Goal: Task Accomplishment & Management: Manage account settings

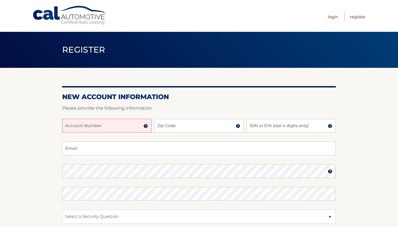
click at [128, 124] on input "Account Number" at bounding box center [106, 126] width 89 height 14
type input "44455964353"
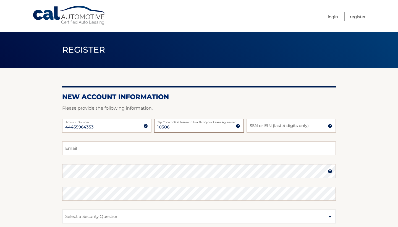
type input "10306"
click at [263, 127] on input "SSN or EIN (last 4 digits only)" at bounding box center [291, 126] width 89 height 14
type input "5370"
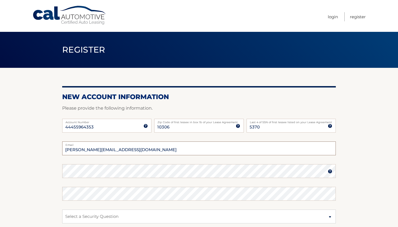
type input "anita.mjkt@gmail.com"
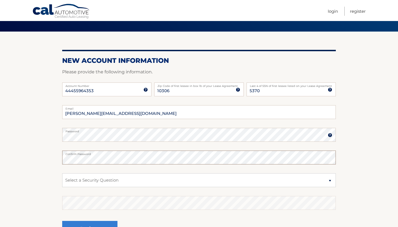
scroll to position [40, 0]
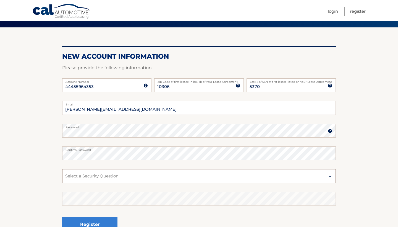
select select "1"
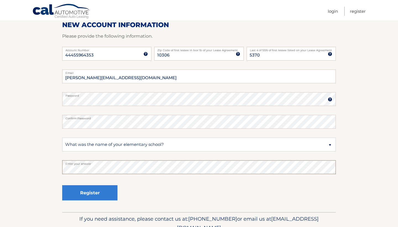
scroll to position [73, 0]
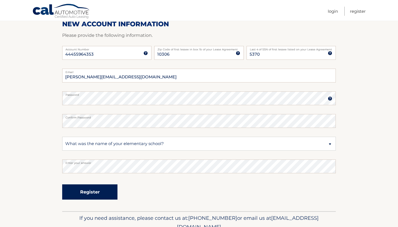
click at [100, 192] on button "Register" at bounding box center [89, 191] width 55 height 15
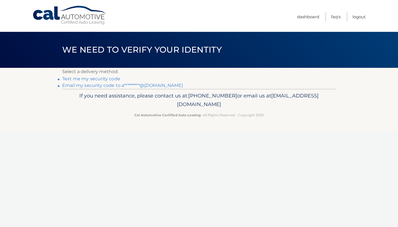
click at [98, 77] on link "Text me my security code" at bounding box center [91, 78] width 58 height 5
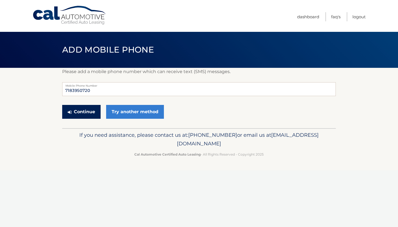
click at [86, 113] on button "Continue" at bounding box center [81, 112] width 38 height 14
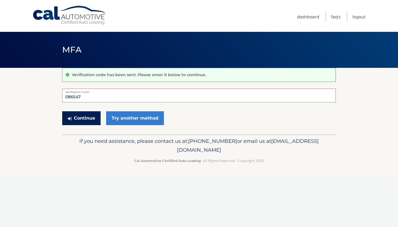
type input "086547"
click at [91, 115] on button "Continue" at bounding box center [81, 118] width 38 height 14
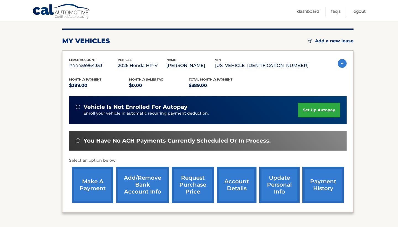
scroll to position [65, 0]
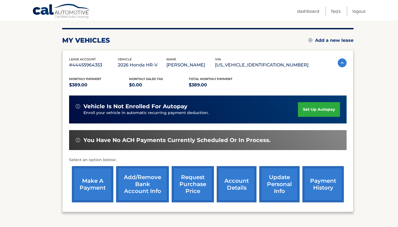
click at [316, 110] on link "set up autopay" at bounding box center [319, 109] width 42 height 15
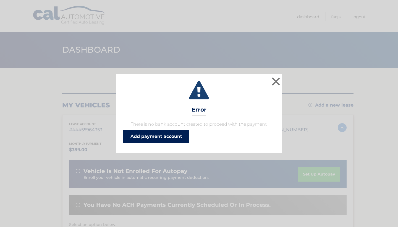
click at [177, 134] on link "Add payment account" at bounding box center [156, 136] width 66 height 13
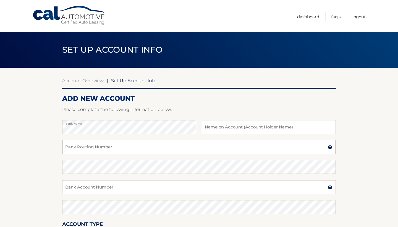
click at [156, 147] on input "Bank Routing Number" at bounding box center [199, 147] width 274 height 14
type input "026013673"
click at [136, 189] on input "Bank Account Number" at bounding box center [199, 187] width 274 height 14
type input "7922349431"
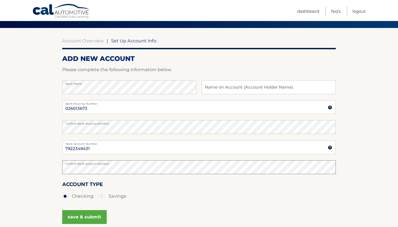
scroll to position [40, 0]
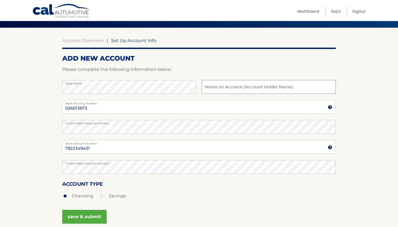
click at [225, 89] on input "text" at bounding box center [269, 87] width 134 height 14
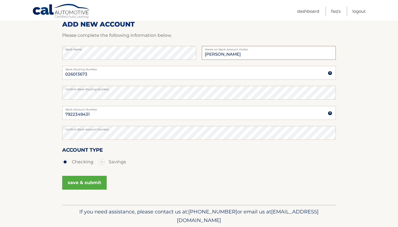
scroll to position [79, 0]
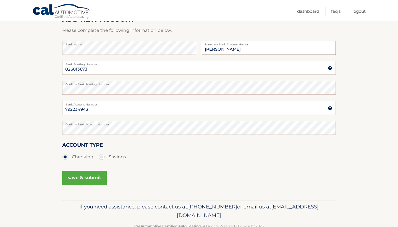
type input "Anita Majkut"
click at [98, 175] on button "save & submit" at bounding box center [84, 178] width 45 height 14
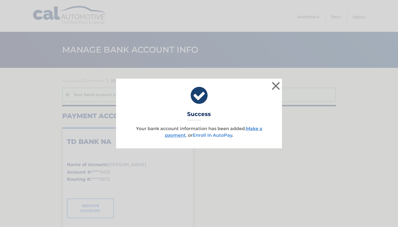
click at [227, 135] on link "Enroll In AutoPay" at bounding box center [213, 135] width 40 height 5
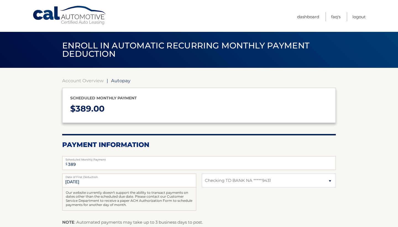
select select "YmU4OTM5OTYtOTYyYi00NTQ0LWFlOTMtOGNlM2RiMjJiMjcx"
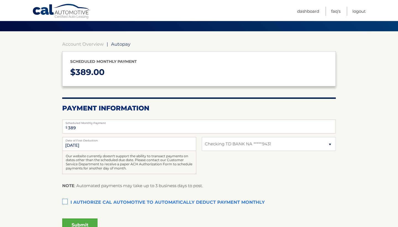
scroll to position [45, 0]
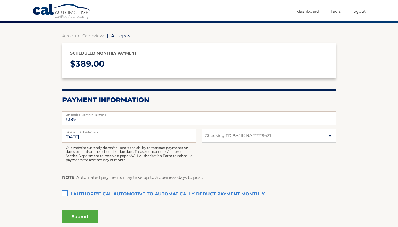
click at [65, 193] on label "I authorize cal automotive to automatically deduct payment monthly This checkbo…" at bounding box center [199, 194] width 274 height 11
click at [0, 0] on input "I authorize cal automotive to automatically deduct payment monthly This checkbo…" at bounding box center [0, 0] width 0 height 0
click at [77, 216] on button "Submit" at bounding box center [79, 216] width 35 height 13
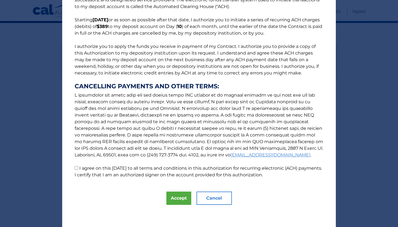
scroll to position [35, 0]
click at [78, 167] on input "I agree on this [DATE] to all terms and conditions in this authorization for re…" at bounding box center [77, 168] width 4 height 4
checkbox input "true"
click at [176, 195] on button "Accept" at bounding box center [179, 197] width 25 height 13
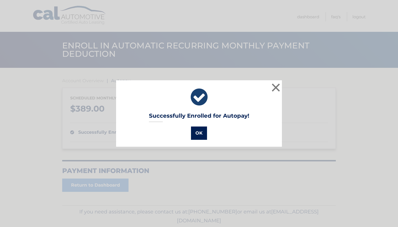
click at [201, 136] on button "OK" at bounding box center [199, 132] width 16 height 13
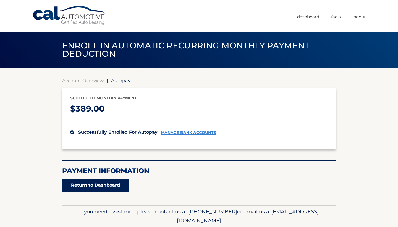
click at [121, 183] on link "Return to Dashboard" at bounding box center [95, 184] width 66 height 13
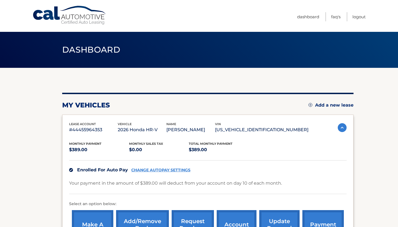
scroll to position [-1, 0]
